Goal: Navigation & Orientation: Find specific page/section

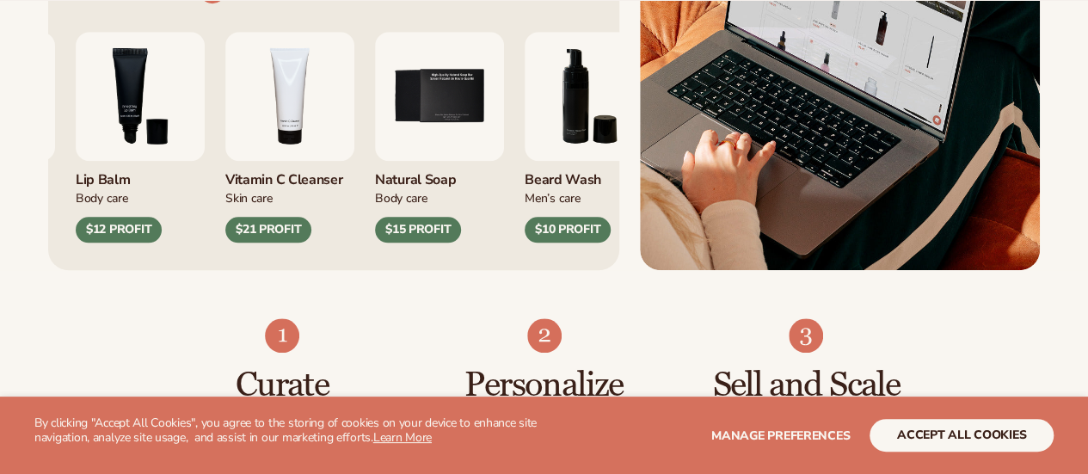
scroll to position [784, 0]
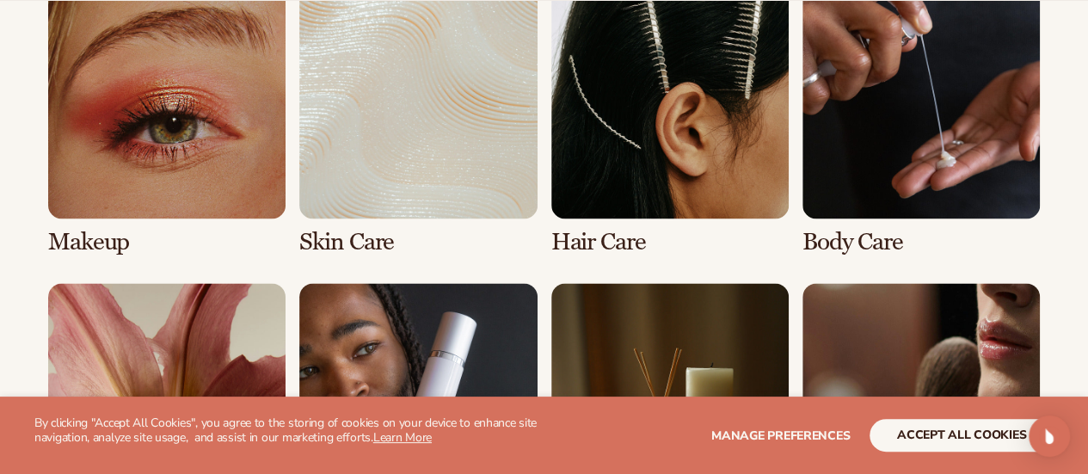
scroll to position [1310, 0]
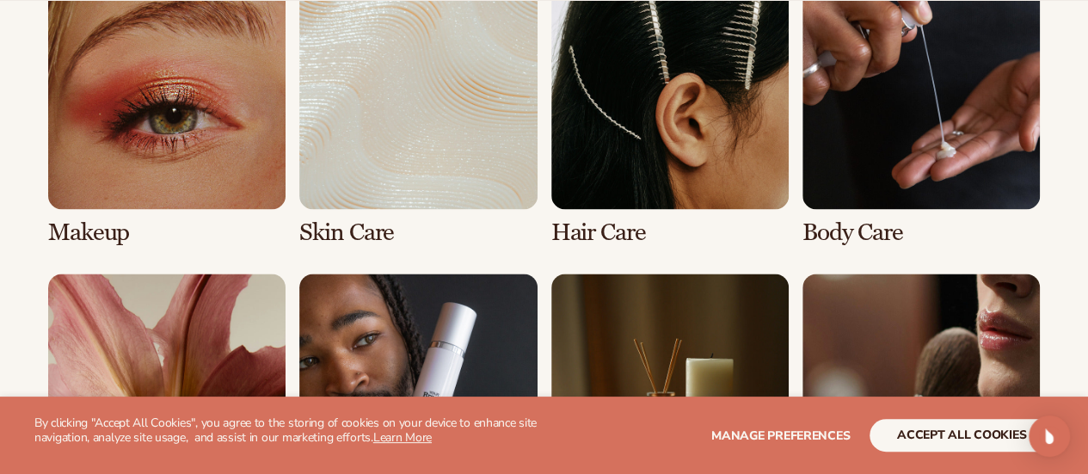
click at [401, 126] on link "2 / 8" at bounding box center [417, 109] width 237 height 274
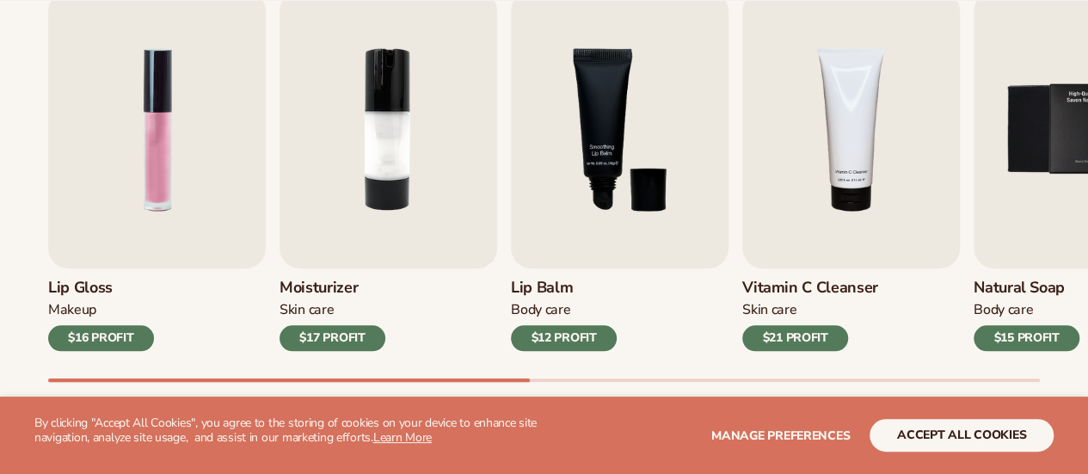
scroll to position [615, 0]
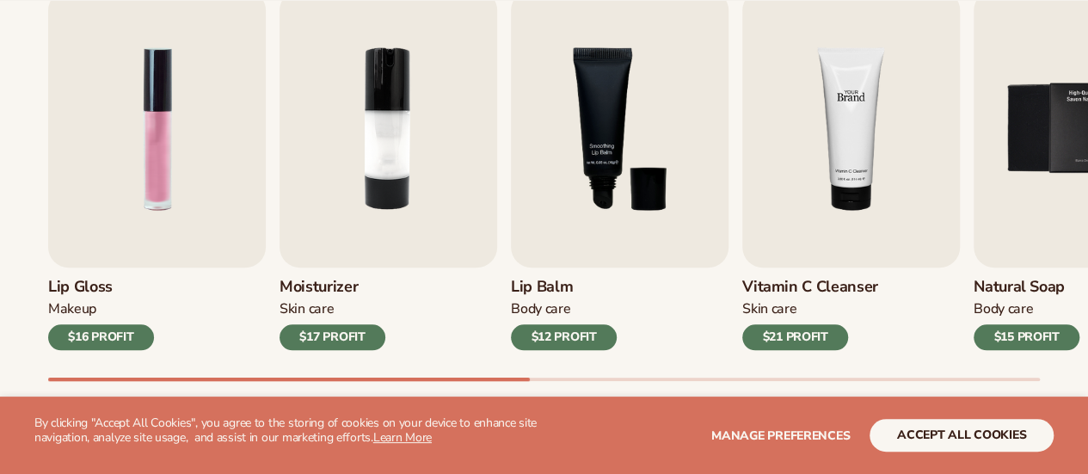
click at [776, 226] on img "4 / 9" at bounding box center [851, 129] width 218 height 278
